Goal: Navigation & Orientation: Find specific page/section

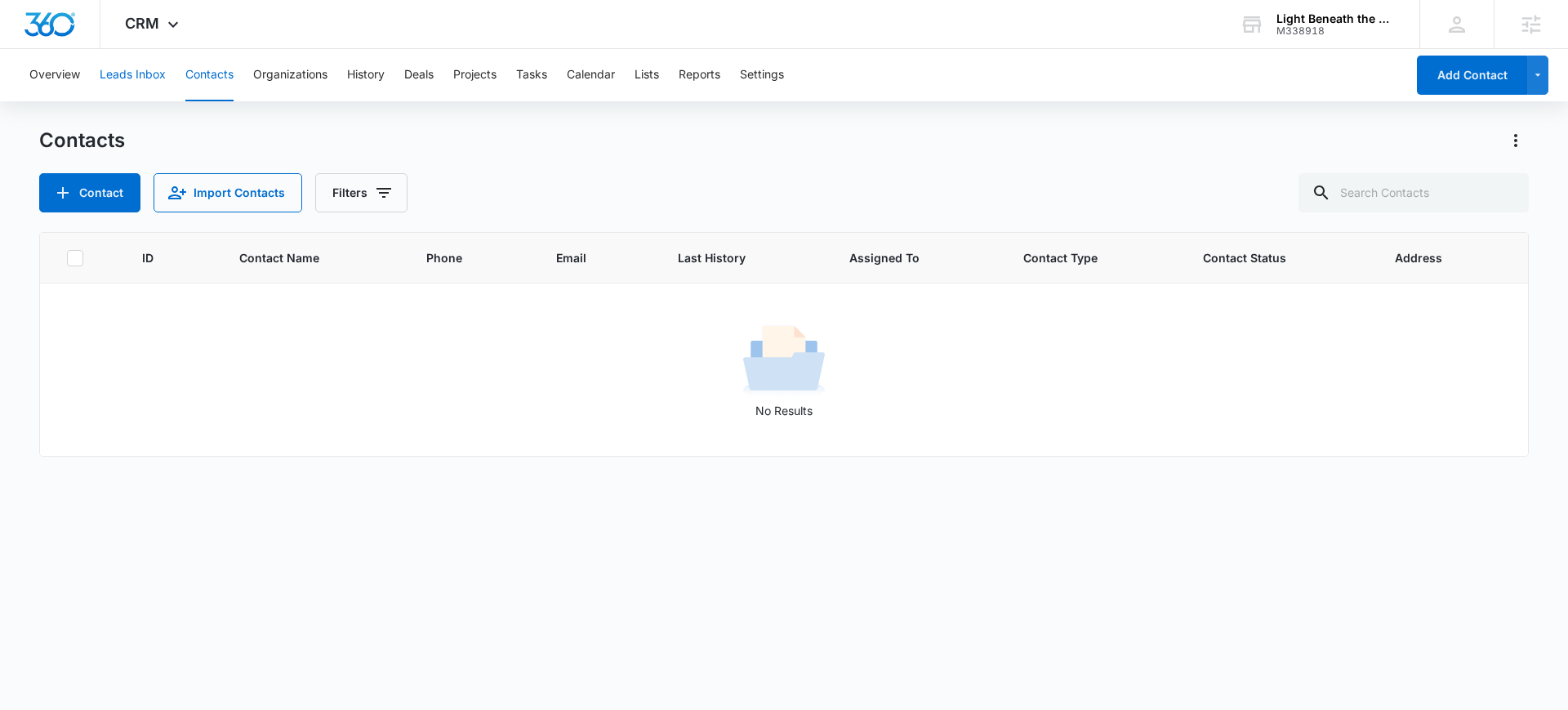
click at [131, 77] on button "Leads Inbox" at bounding box center [133, 75] width 66 height 52
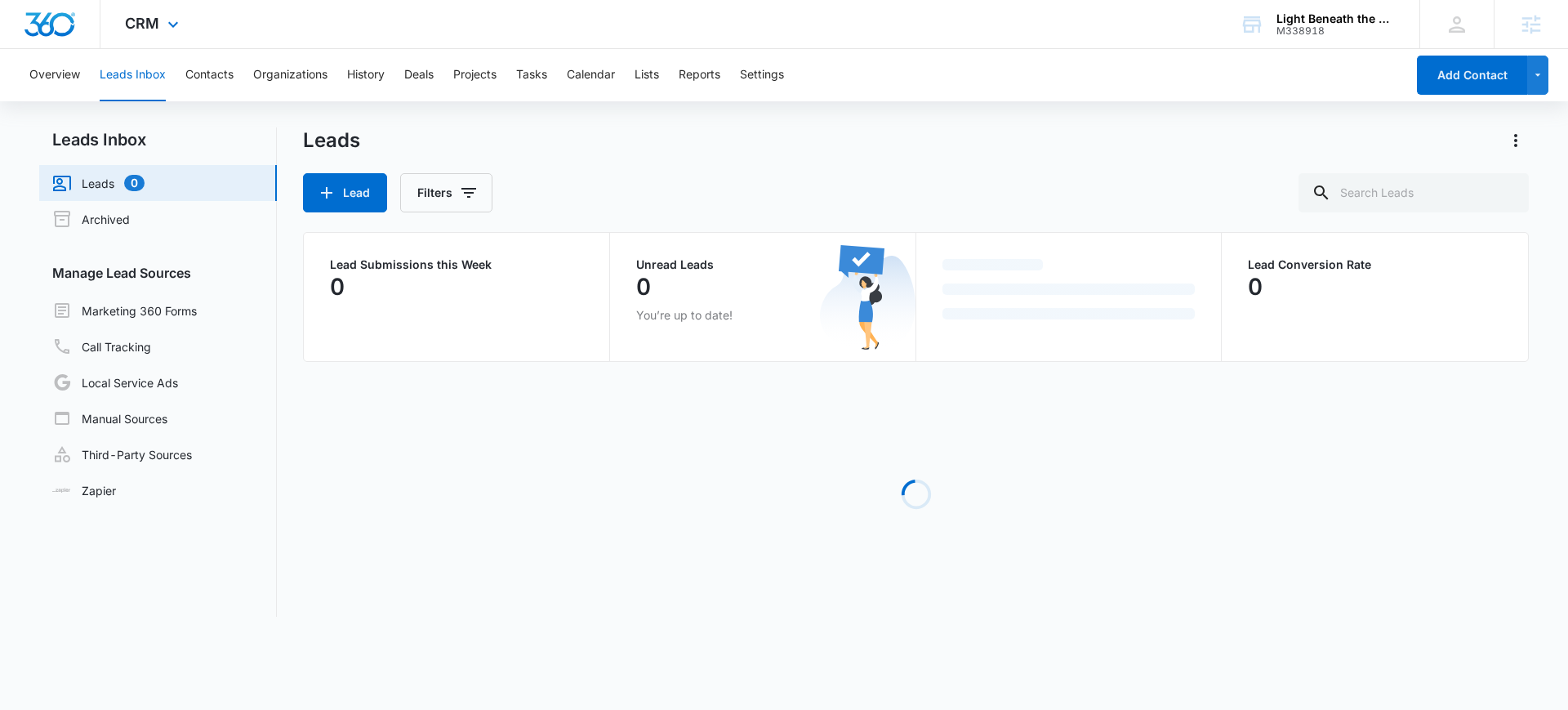
click at [138, 33] on div "CRM Apps Reputation Websites Forms CRM Email Social Shop Content Ads Intelligen…" at bounding box center [153, 24] width 107 height 48
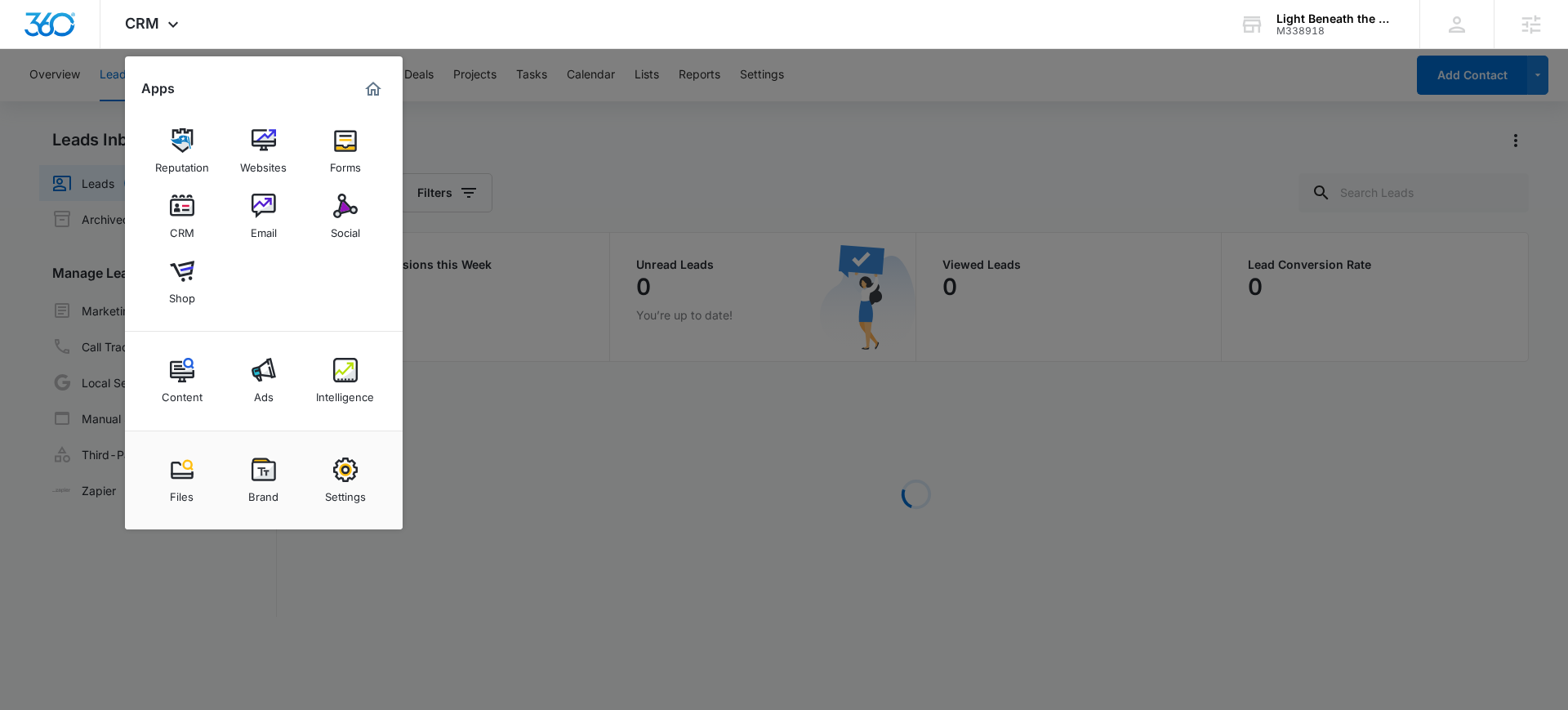
click at [589, 156] on div at bounding box center [784, 355] width 1568 height 710
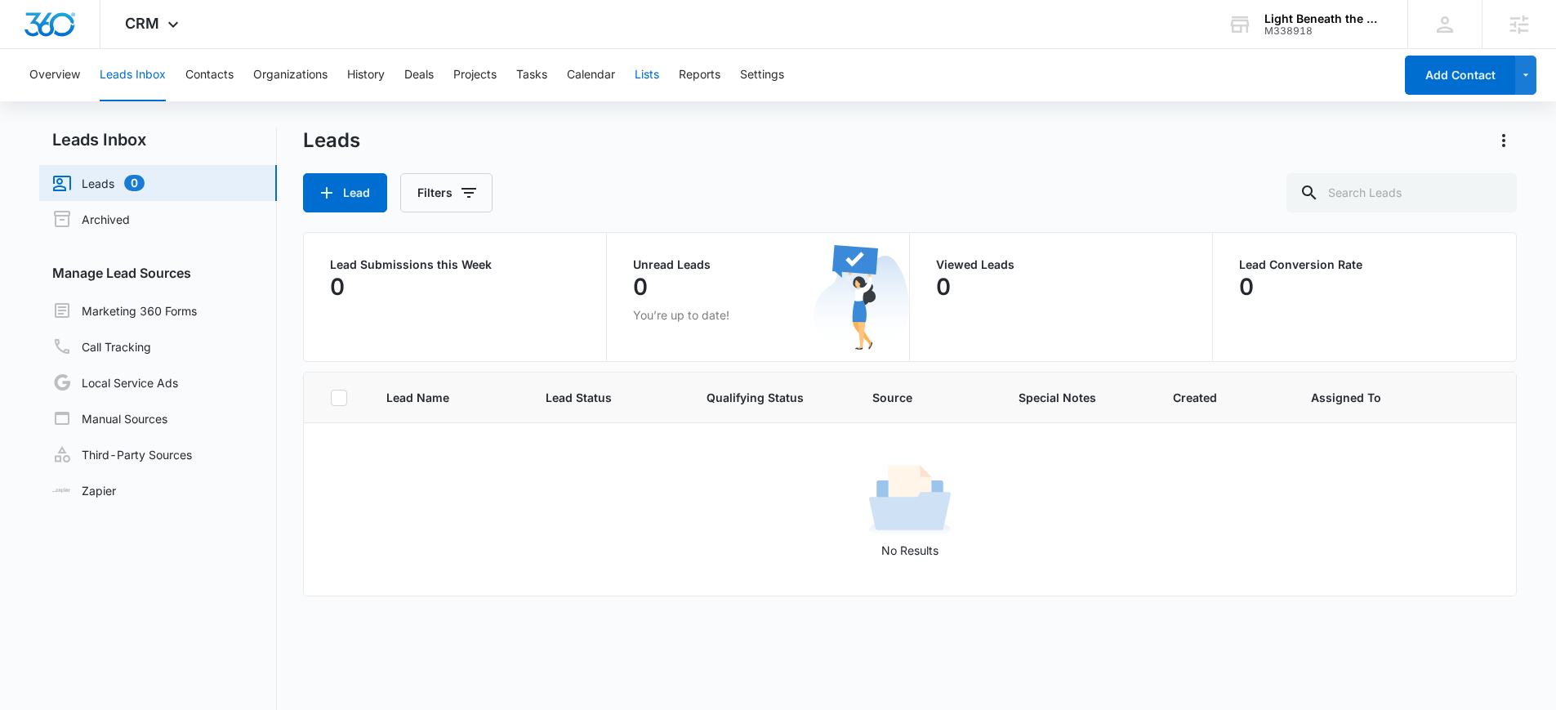
click at [657, 82] on button "Lists" at bounding box center [646, 75] width 24 height 52
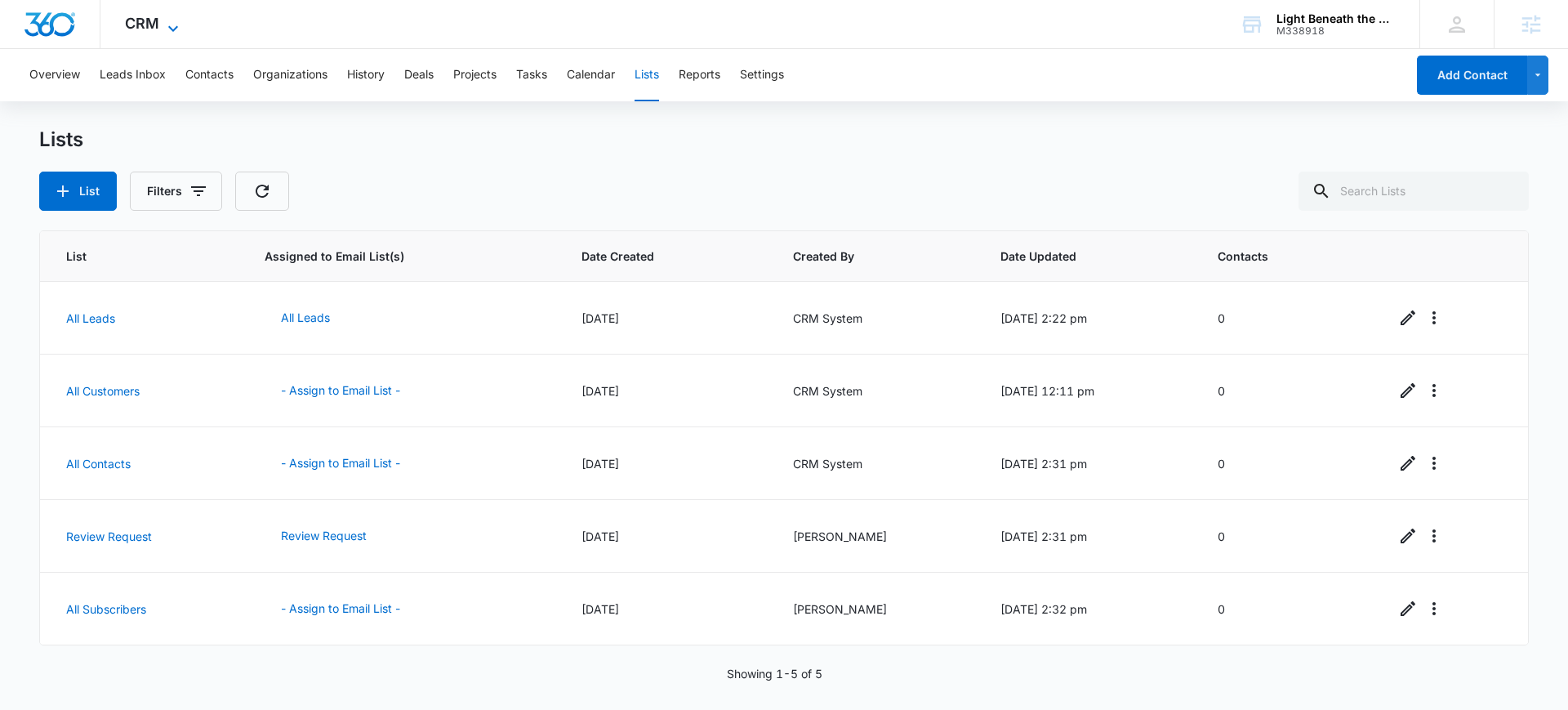
click at [171, 29] on icon at bounding box center [173, 28] width 10 height 6
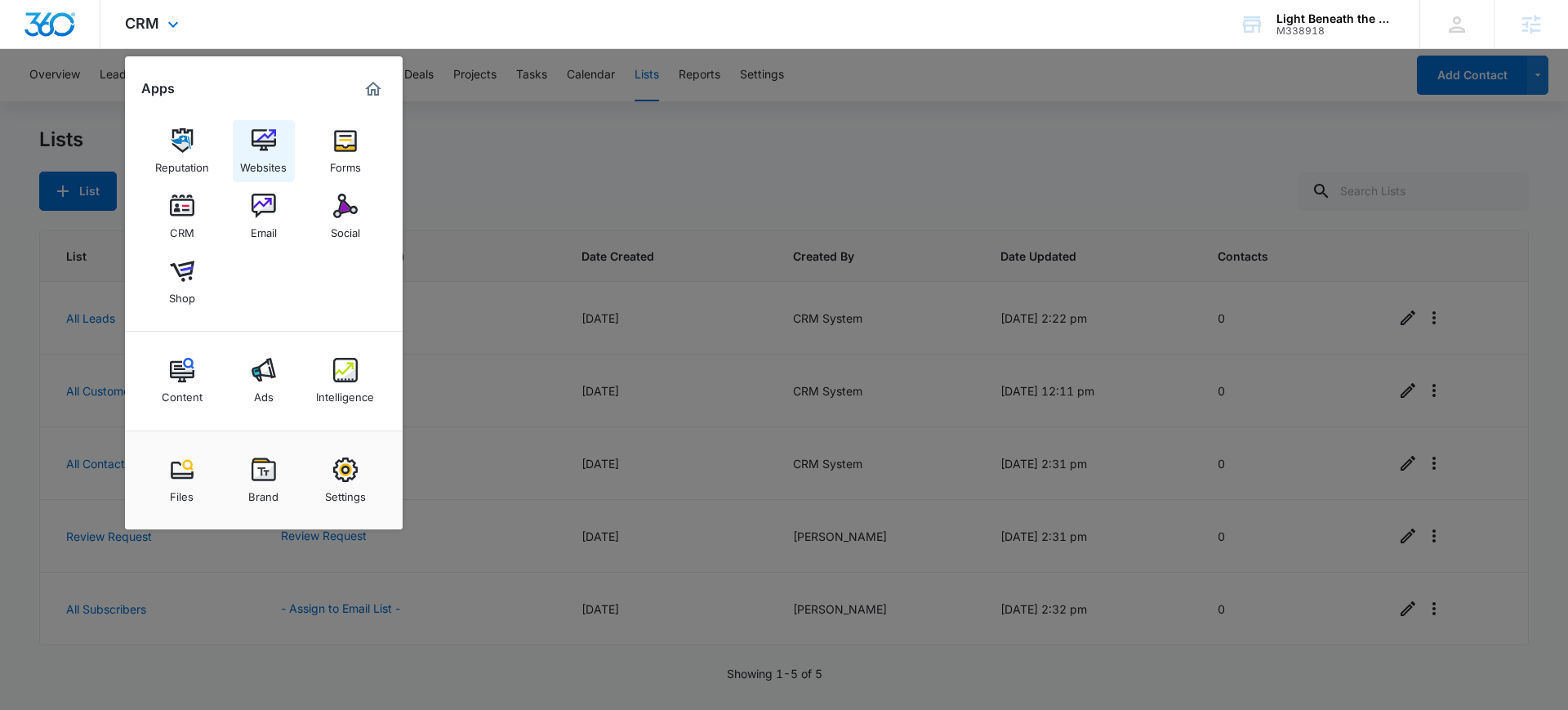
click at [266, 146] on img at bounding box center [263, 140] width 24 height 24
